Goal: Information Seeking & Learning: Learn about a topic

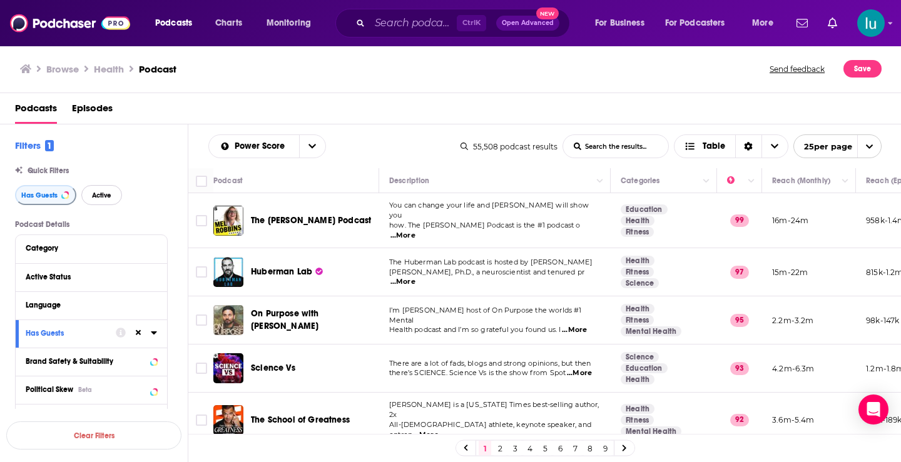
click at [95, 192] on span "Active" at bounding box center [101, 195] width 19 height 7
click at [606, 146] on input "List Search Input" at bounding box center [615, 146] width 105 height 23
type input ""Colong [MEDICAL_DATA]""
